Goal: Task Accomplishment & Management: Manage account settings

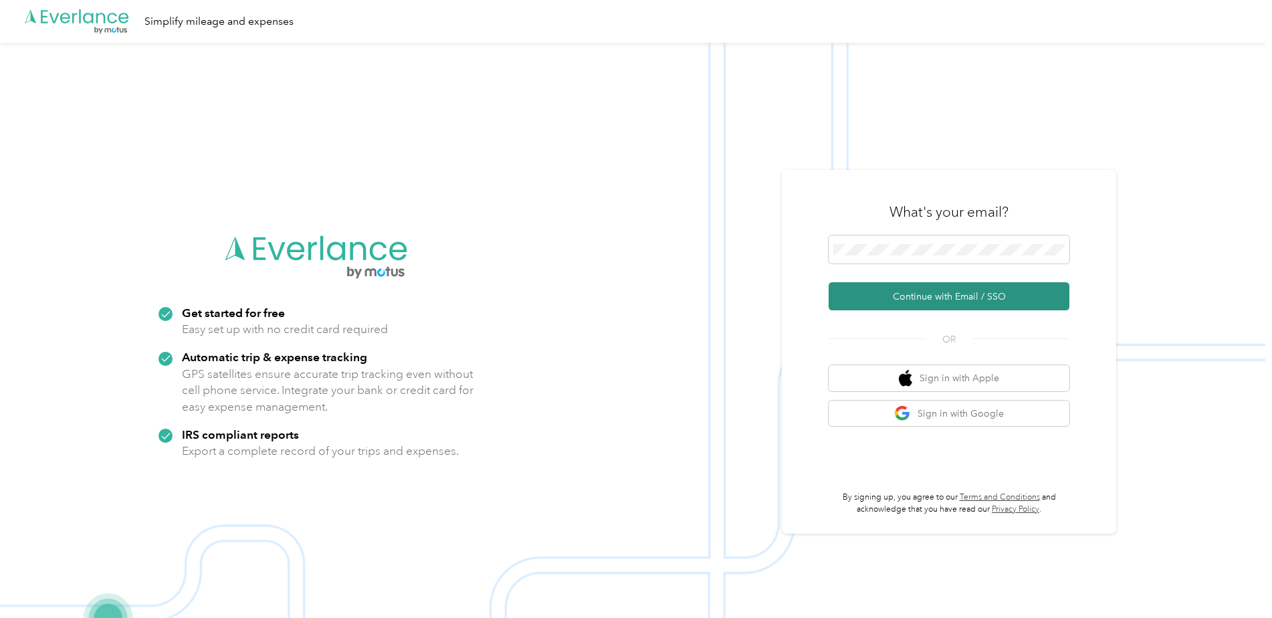
click at [929, 292] on button "Continue with Email / SSO" at bounding box center [948, 296] width 241 height 28
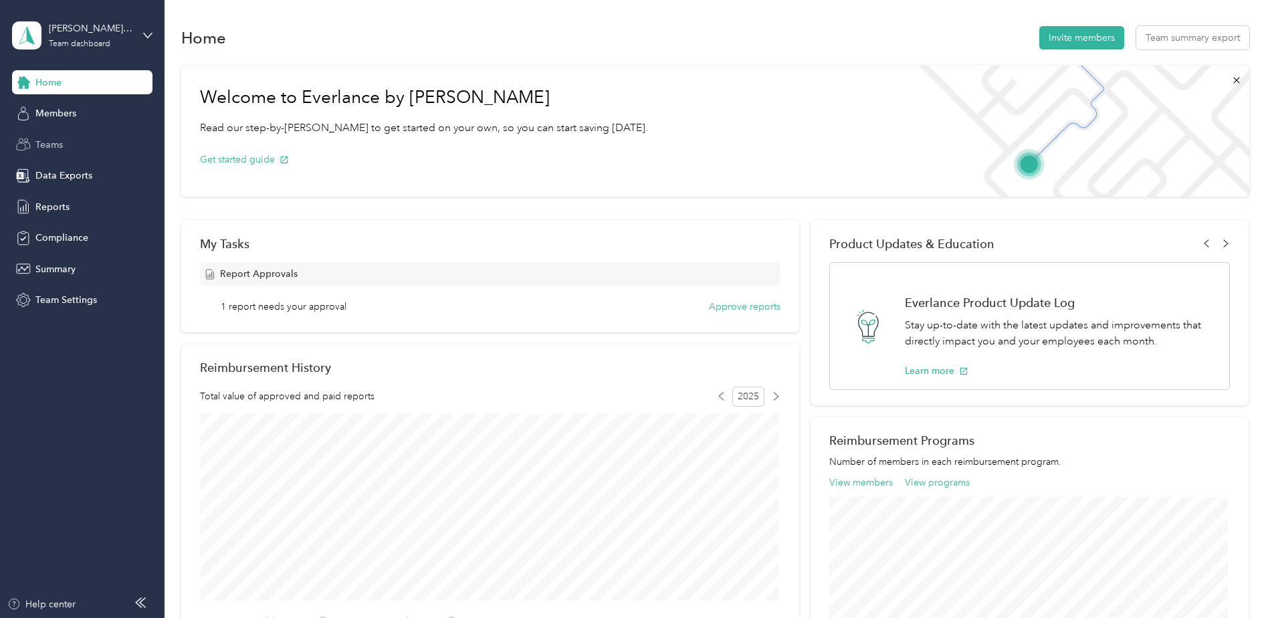
click at [41, 140] on span "Teams" at bounding box center [48, 145] width 27 height 14
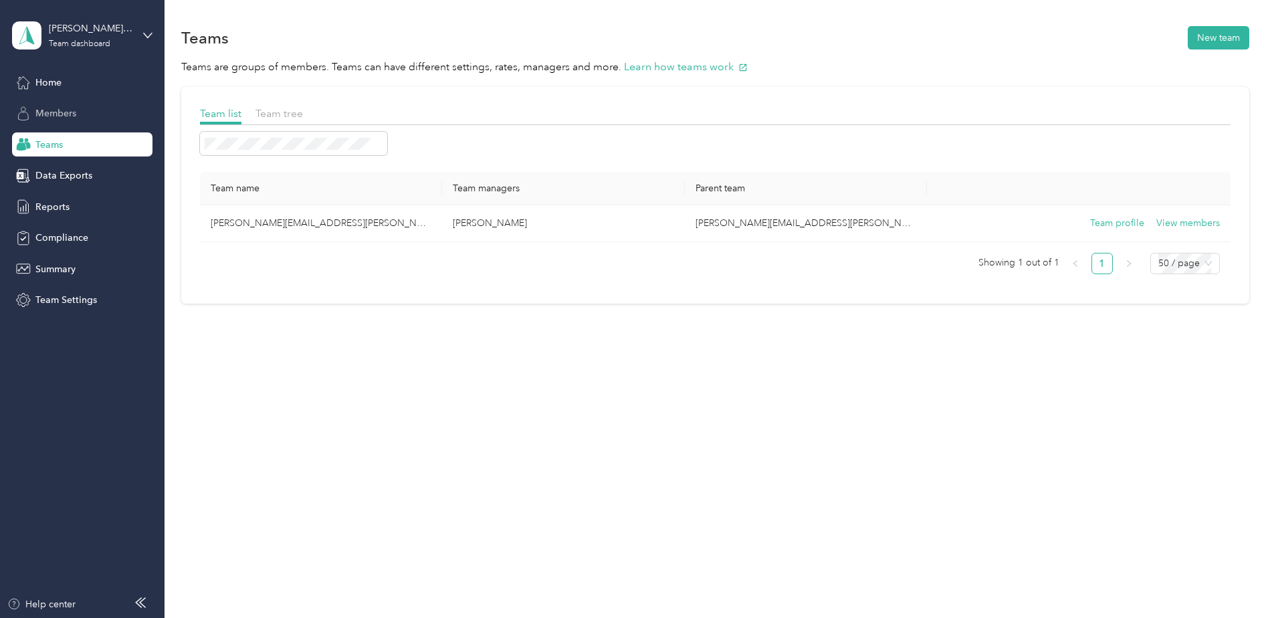
click at [46, 106] on div "Members" at bounding box center [82, 114] width 140 height 24
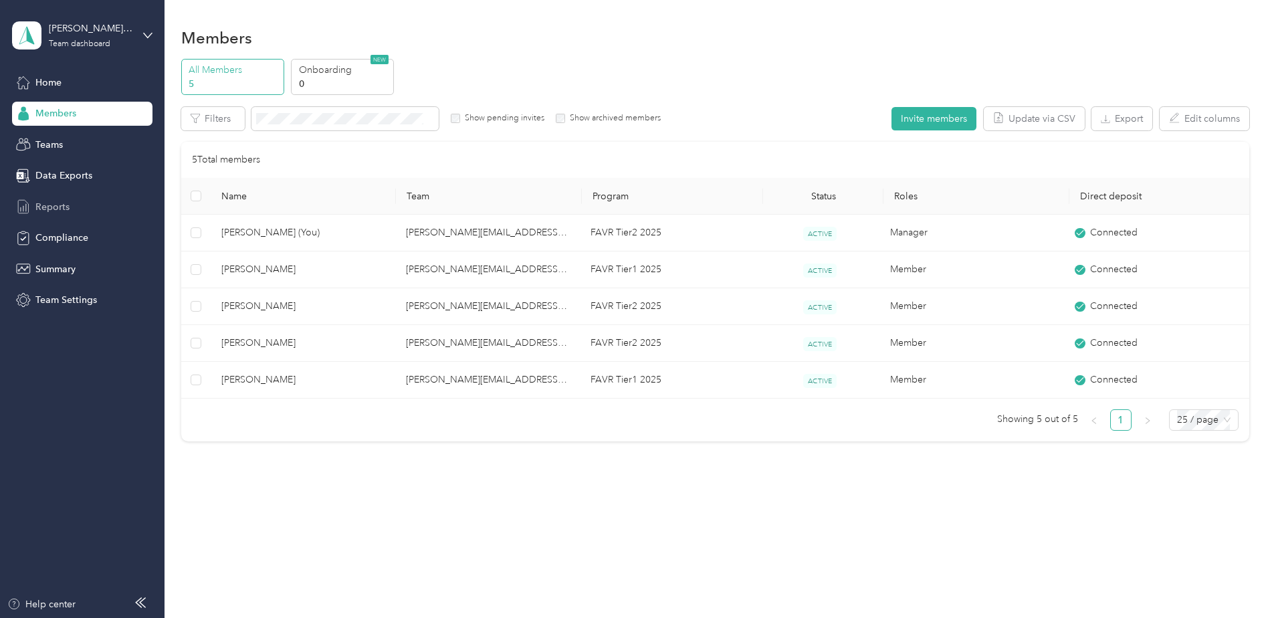
click at [48, 202] on span "Reports" at bounding box center [52, 207] width 34 height 14
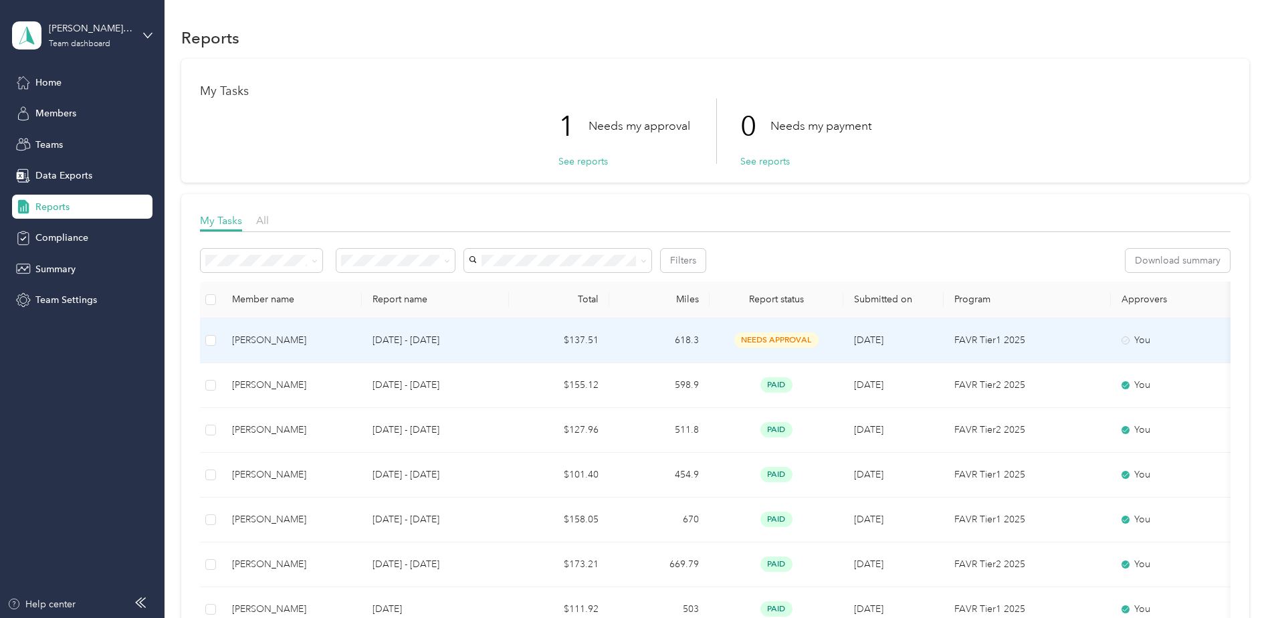
click at [778, 334] on span "needs approval" at bounding box center [776, 339] width 84 height 15
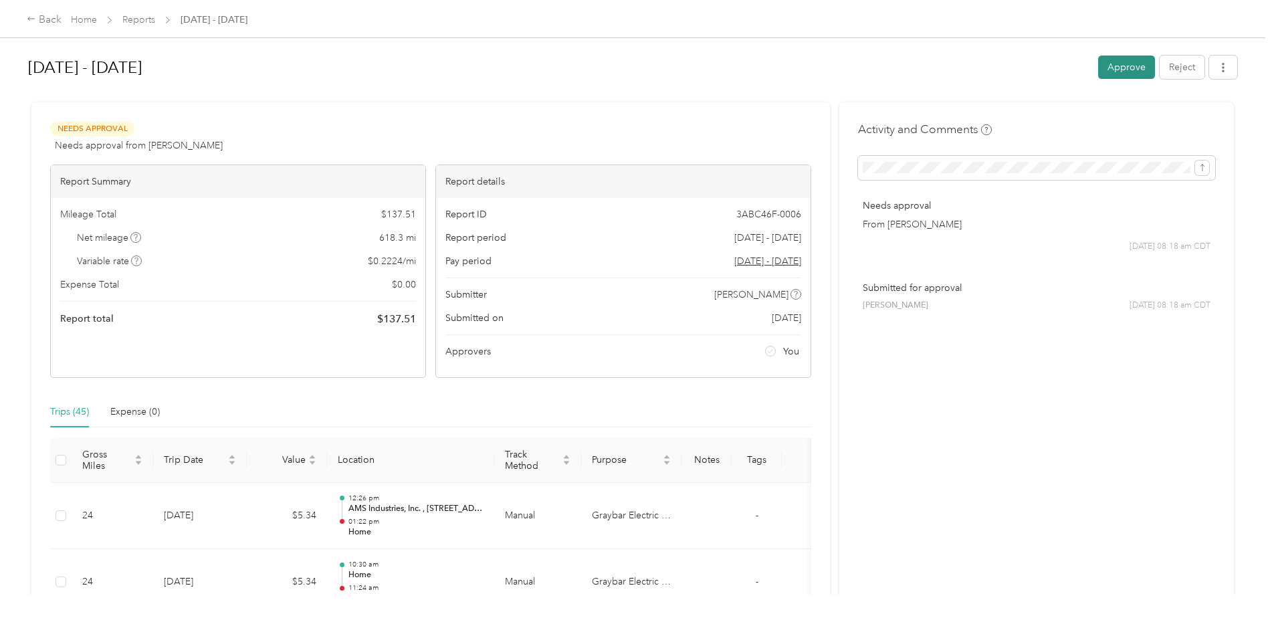
click at [1112, 62] on button "Approve" at bounding box center [1126, 66] width 57 height 23
